Goal: Task Accomplishment & Management: Manage account settings

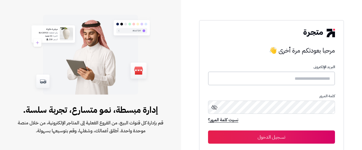
type input "**********"
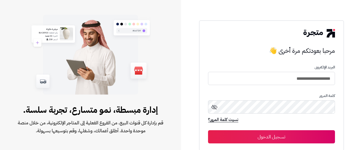
click at [266, 137] on button "تسجيل الدخول" at bounding box center [271, 137] width 127 height 13
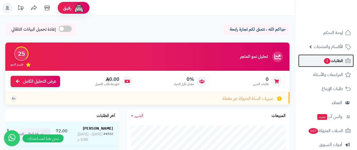
click at [338, 61] on span "الطلبات 3" at bounding box center [334, 60] width 20 height 7
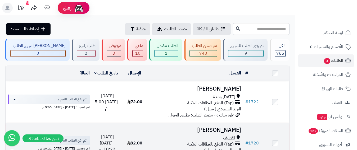
click at [225, 130] on h3 "[PERSON_NAME]" at bounding box center [196, 130] width 90 height 6
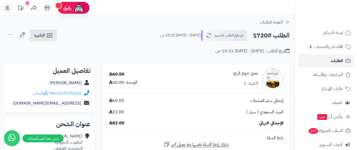
click at [336, 61] on span "الطلبات" at bounding box center [337, 60] width 12 height 7
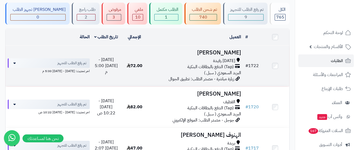
scroll to position [53, 0]
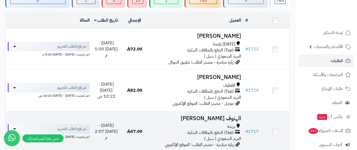
click at [225, 116] on h3 "الهنوف [PERSON_NAME]" at bounding box center [196, 119] width 90 height 6
